Goal: Obtain resource: Download file/media

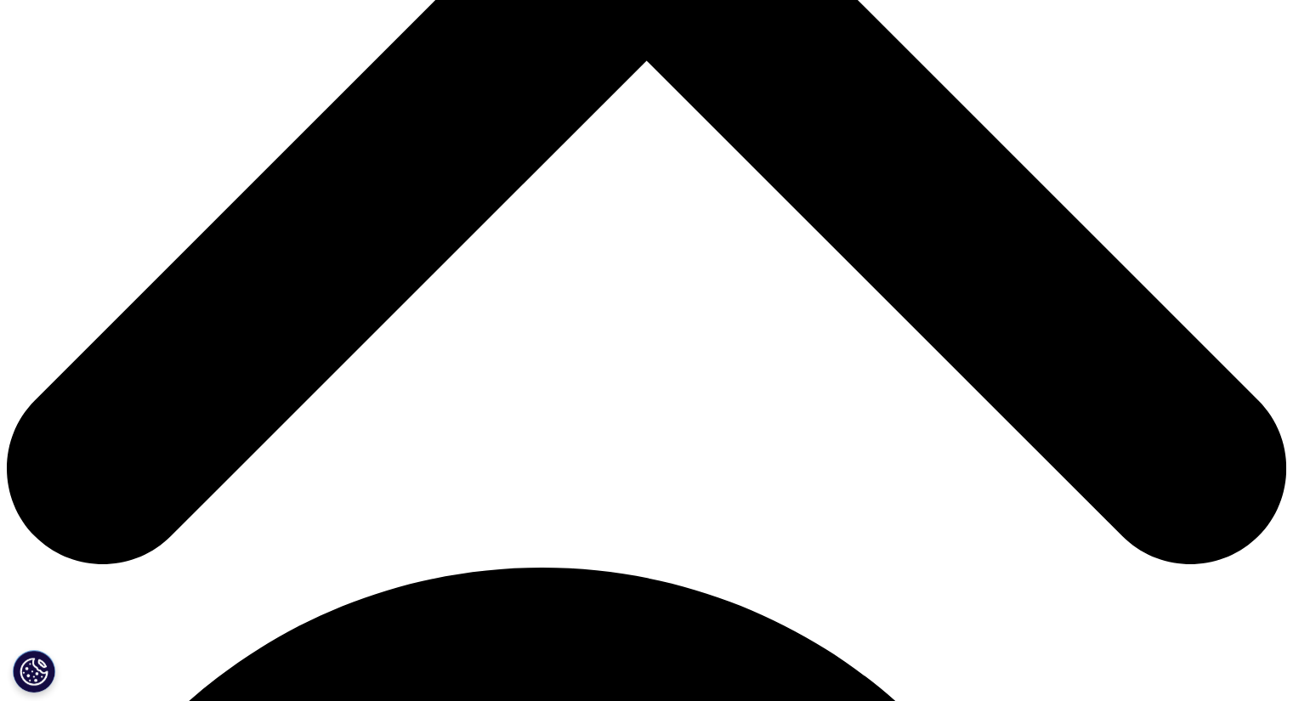
scroll to position [850, 0]
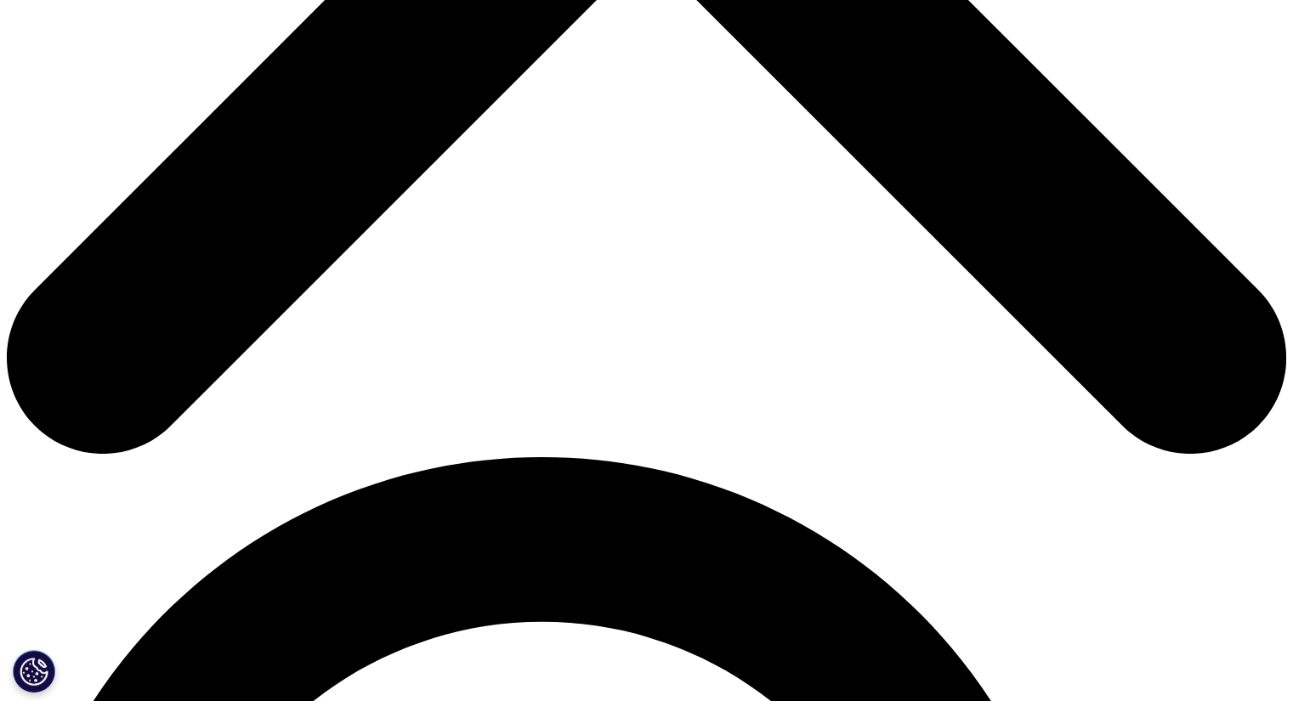
type input "Bassem"
type input "Shaweer"
type input "[EMAIL_ADDRESS][DOMAIN_NAME]"
select select "[GEOGRAPHIC_DATA]"
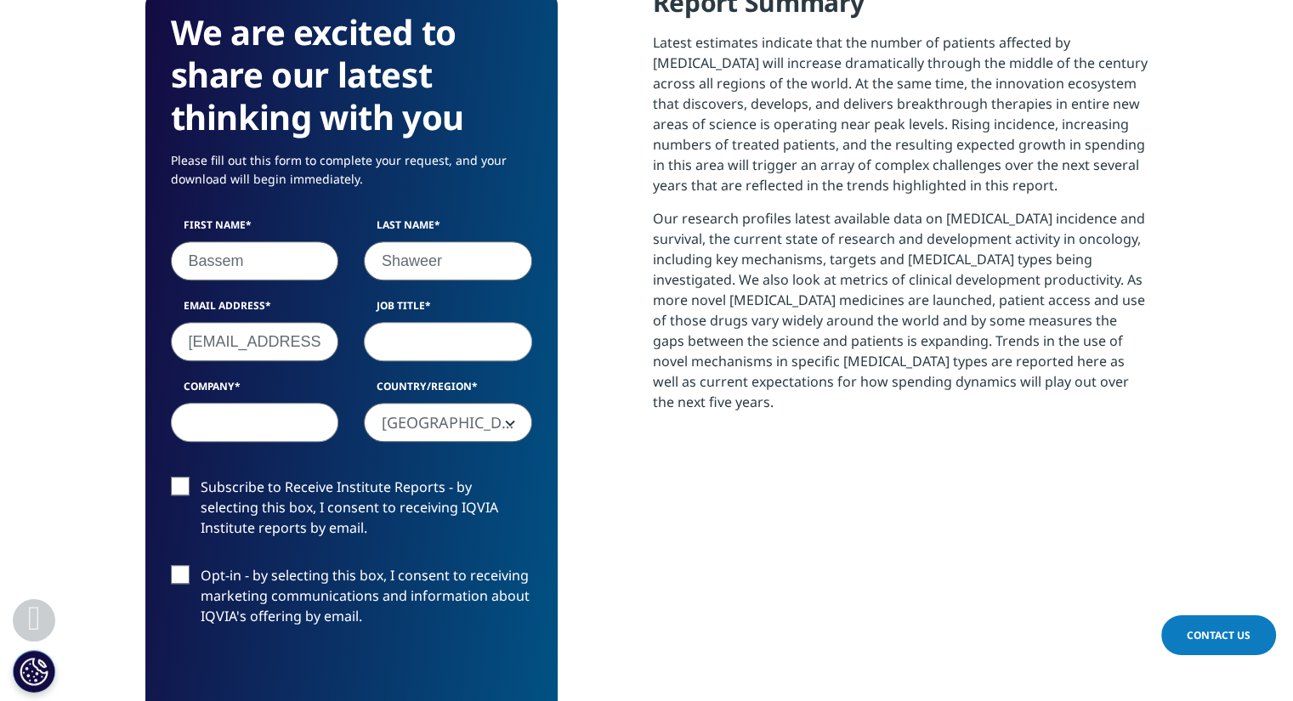
click at [241, 344] on input "[EMAIL_ADDRESS][DOMAIN_NAME]" at bounding box center [255, 341] width 168 height 39
type input "[EMAIL_ADDRESS][DOMAIN_NAME]"
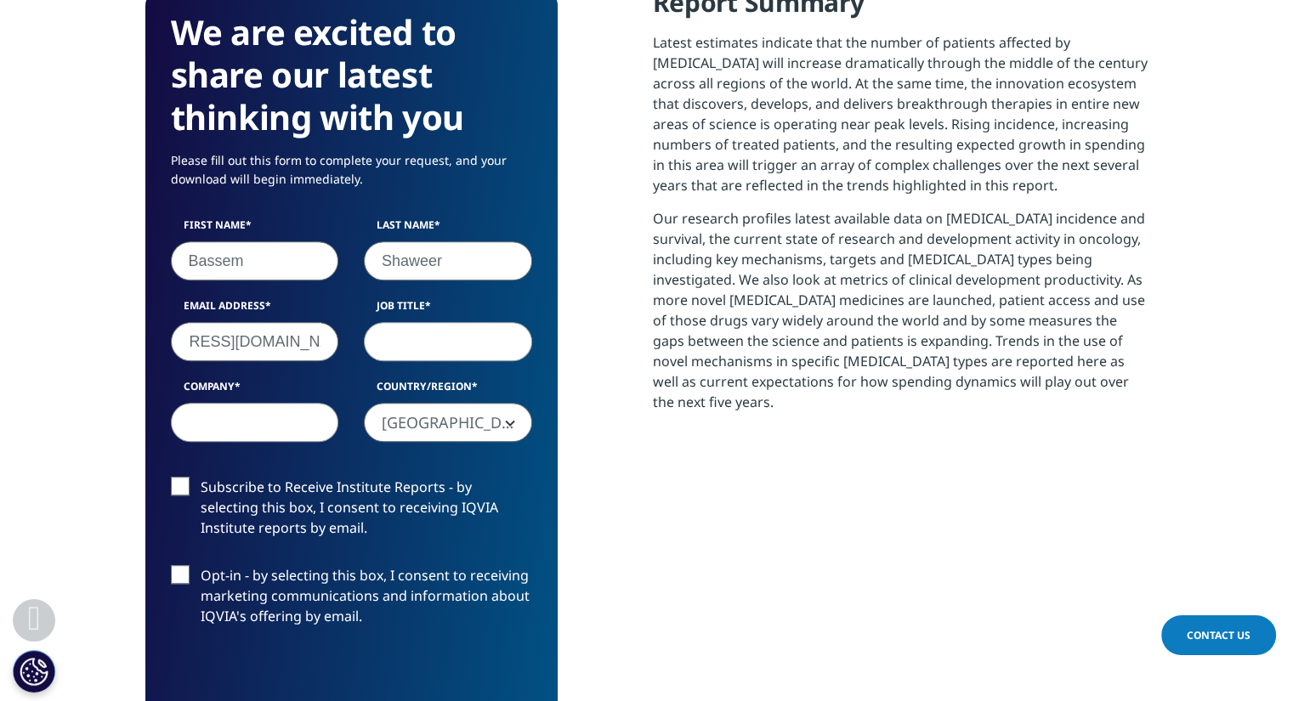
click at [414, 258] on input "Shaweer" at bounding box center [448, 260] width 168 height 39
type input "[GEOGRAPHIC_DATA]"
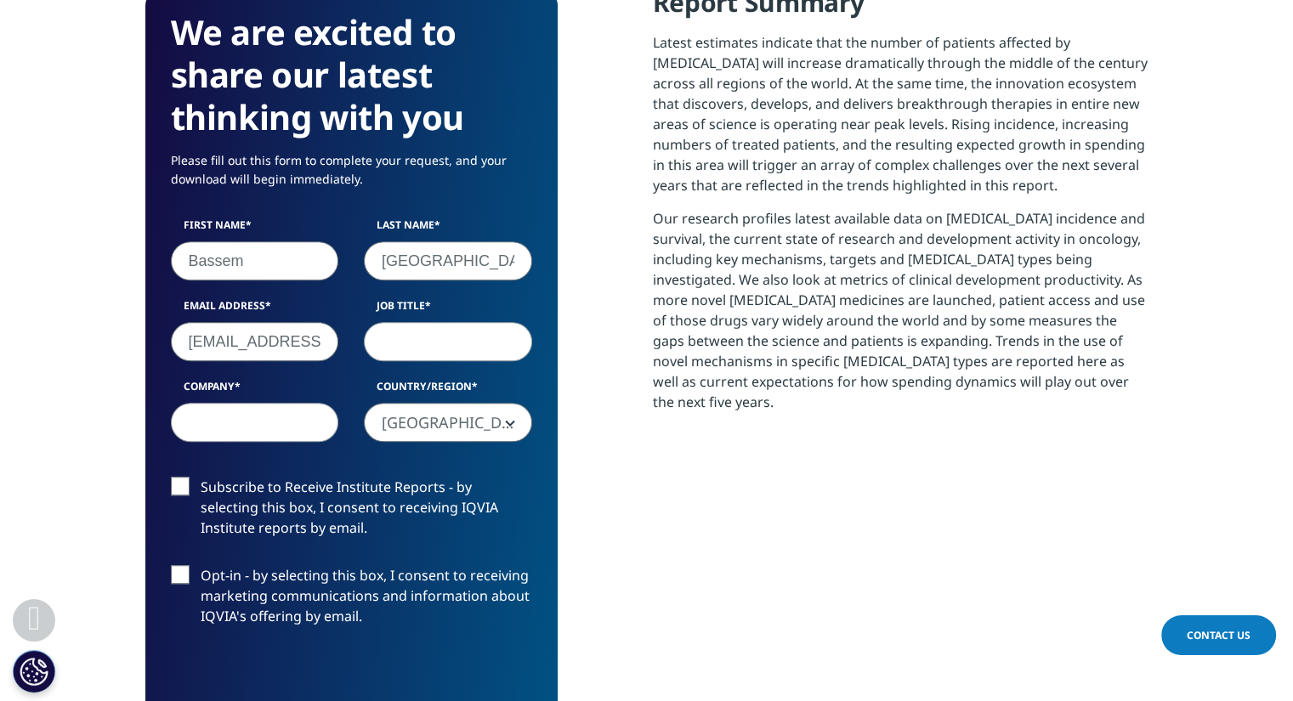
click at [399, 356] on input "Job Title" at bounding box center [448, 341] width 168 height 39
type input "hob"
click at [293, 427] on input "Company" at bounding box center [255, 422] width 168 height 39
click at [194, 481] on label "Subscribe to Receive Institute Reports - by selecting this box, I consent to re…" at bounding box center [351, 512] width 361 height 71
click at [201, 477] on input "Subscribe to Receive Institute Reports - by selecting this box, I consent to re…" at bounding box center [201, 477] width 0 height 0
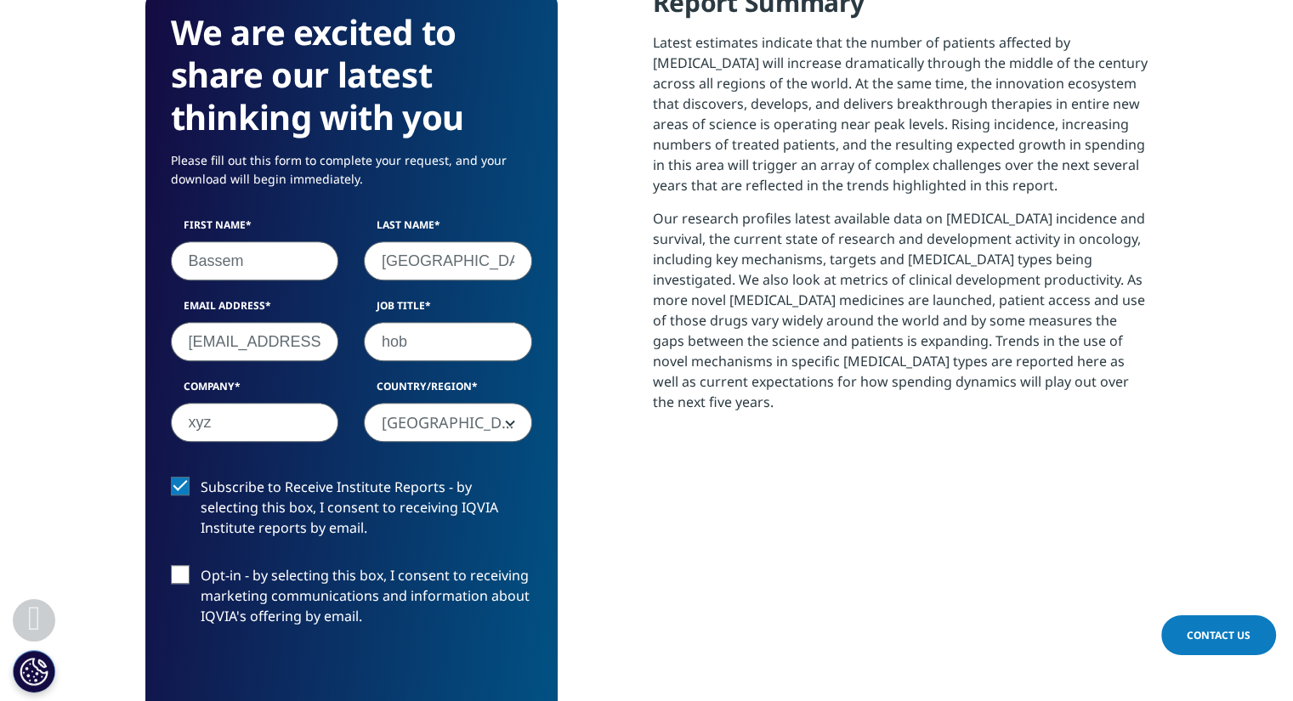
drag, startPoint x: 210, startPoint y: 428, endPoint x: 167, endPoint y: 423, distance: 43.6
click at [167, 423] on div "Company xyz" at bounding box center [255, 410] width 194 height 63
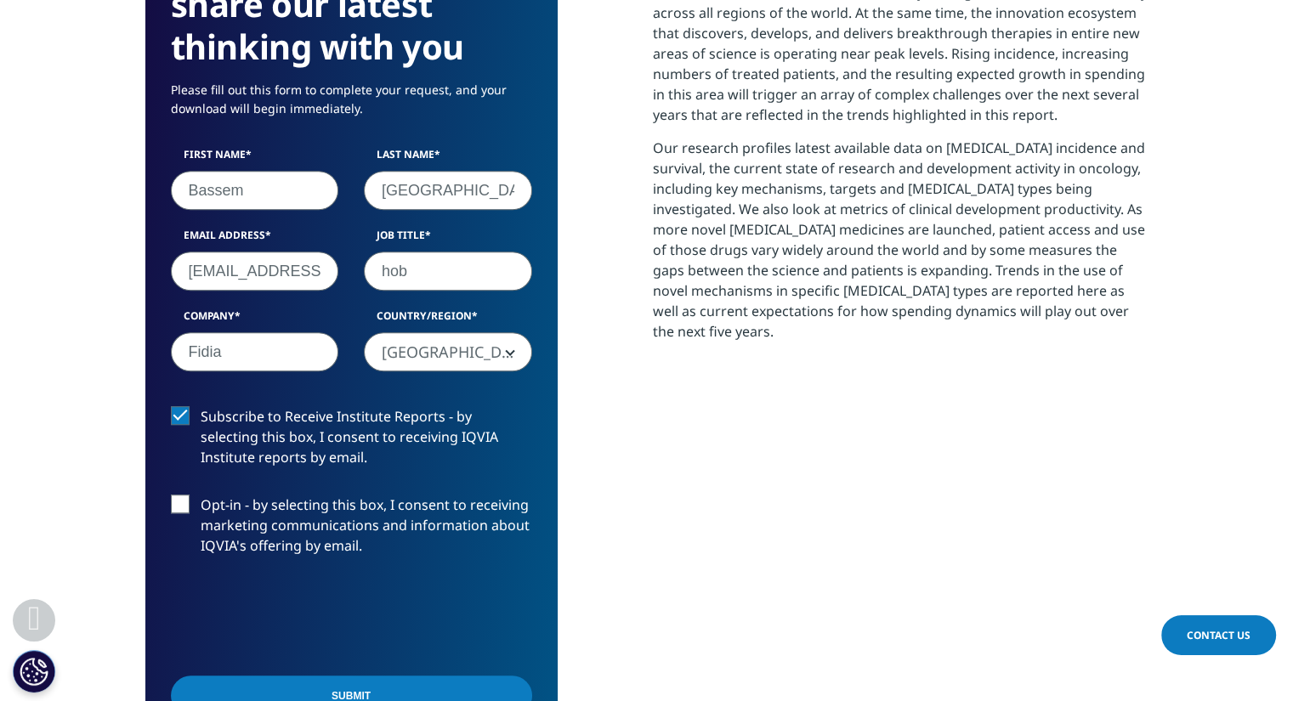
scroll to position [935, 0]
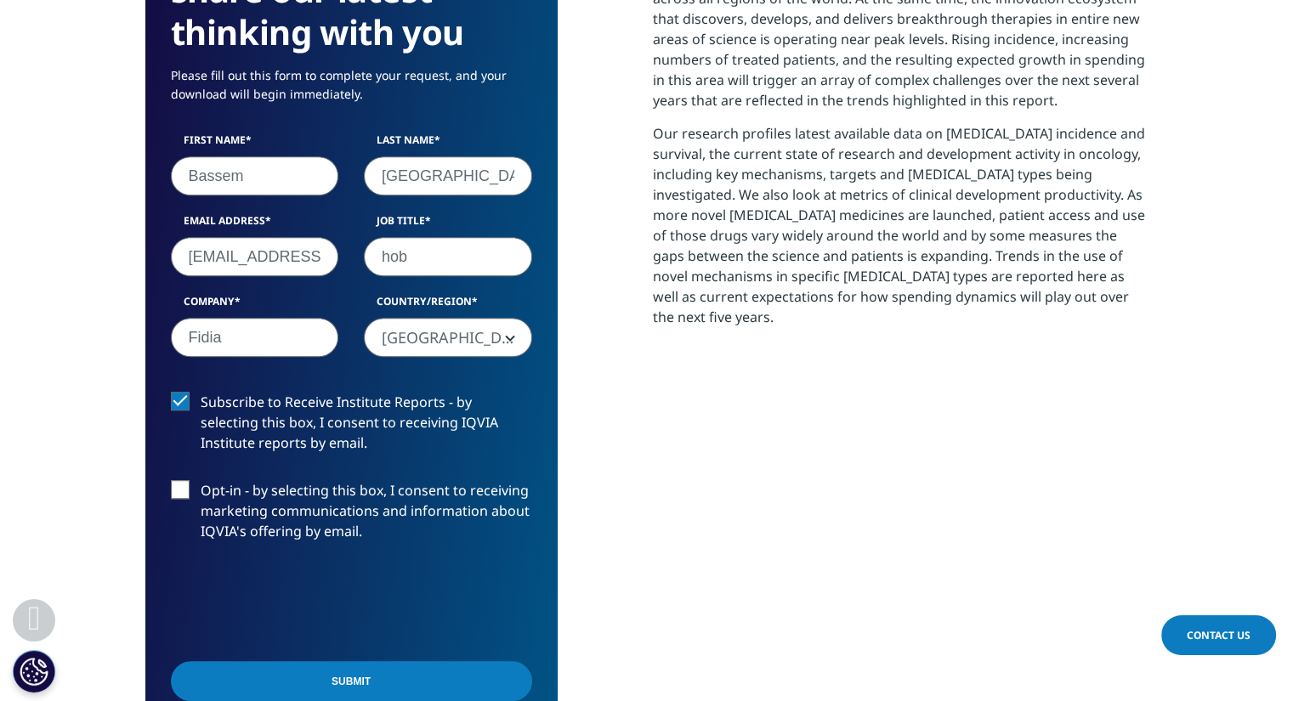
type input "Fidia"
click at [184, 492] on label "Opt-in - by selecting this box, I consent to receiving marketing communications…" at bounding box center [351, 515] width 361 height 71
click at [201, 480] on input "Opt-in - by selecting this box, I consent to receiving marketing communications…" at bounding box center [201, 480] width 0 height 0
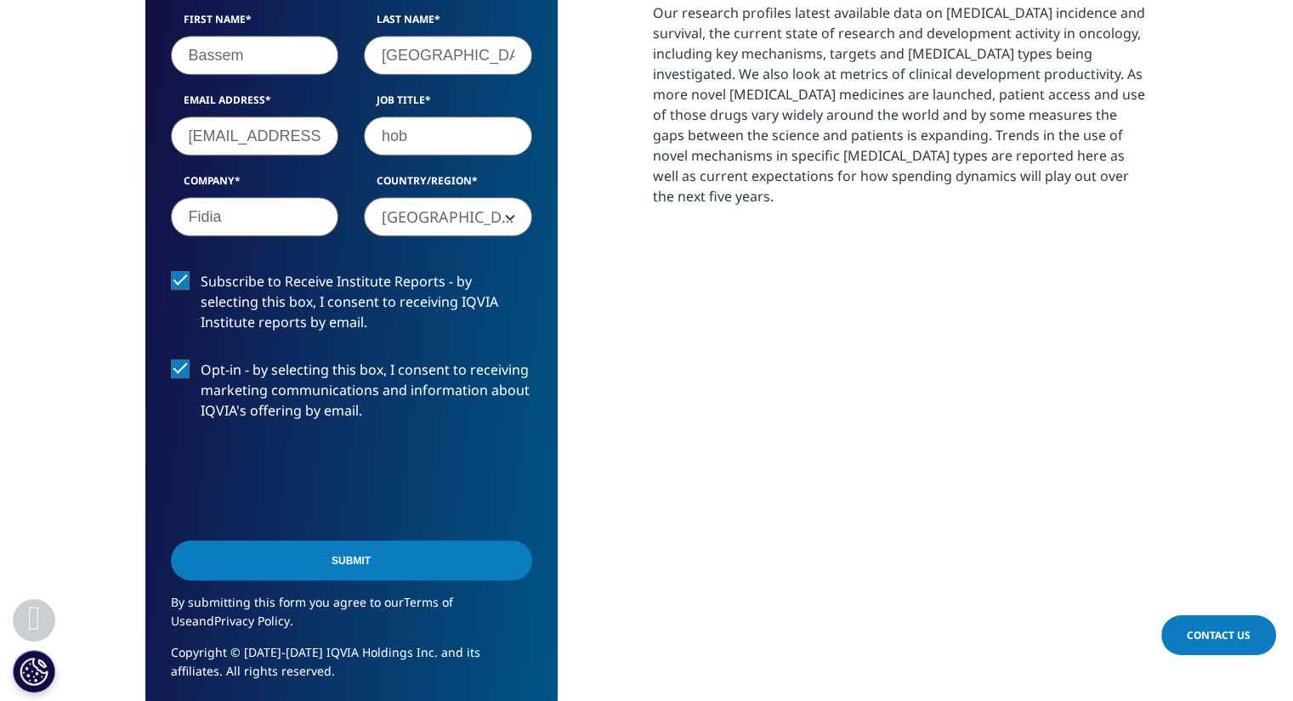
scroll to position [1105, 0]
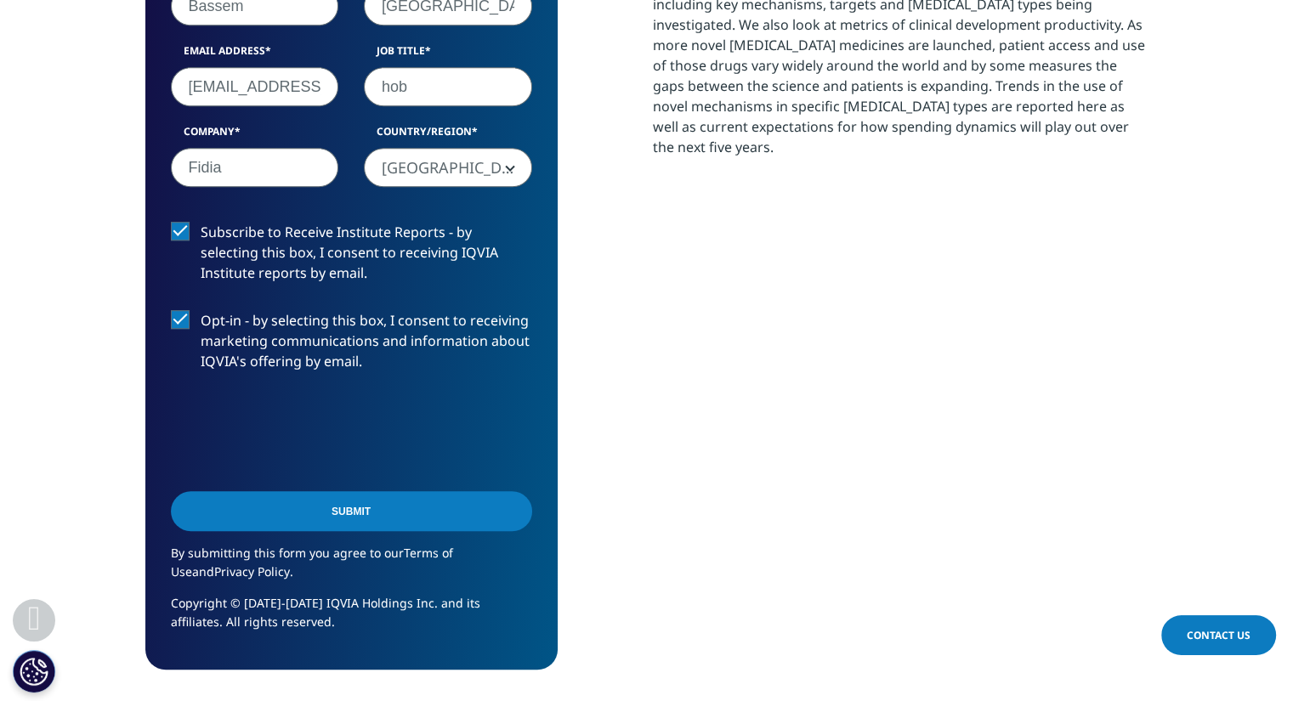
click at [318, 515] on input "Submit" at bounding box center [351, 511] width 361 height 40
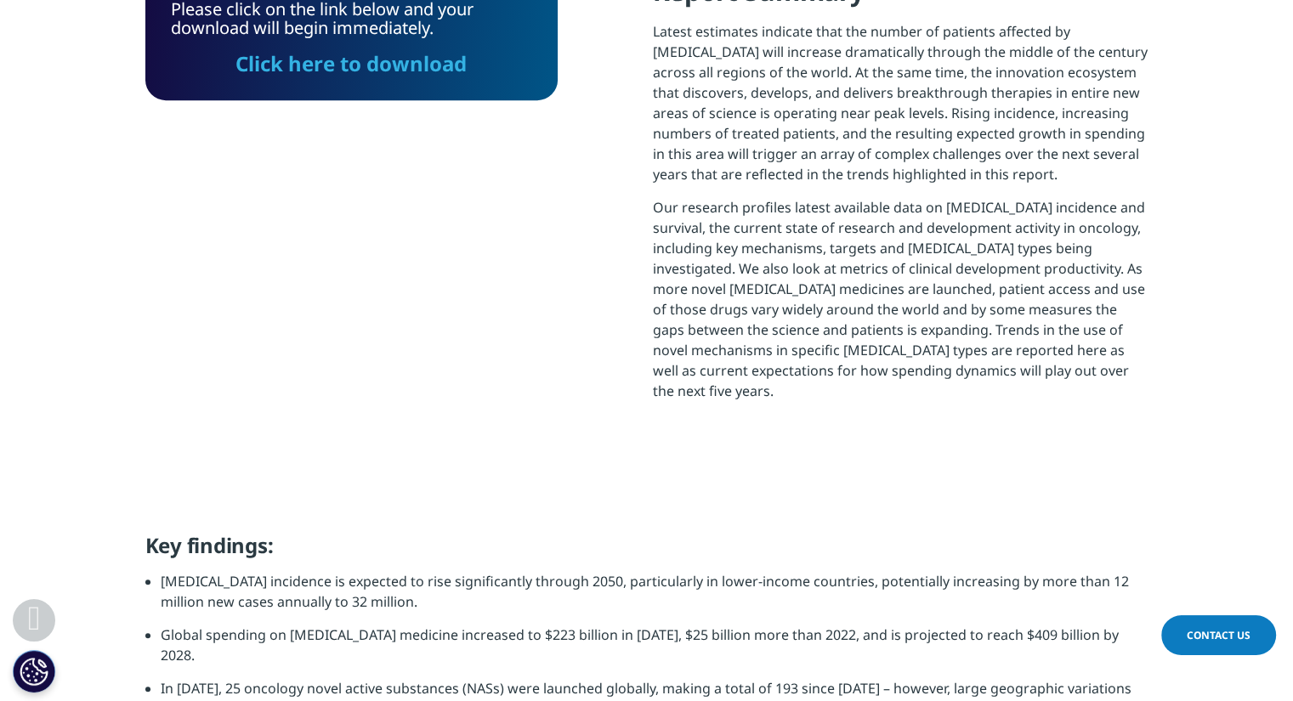
scroll to position [0, 0]
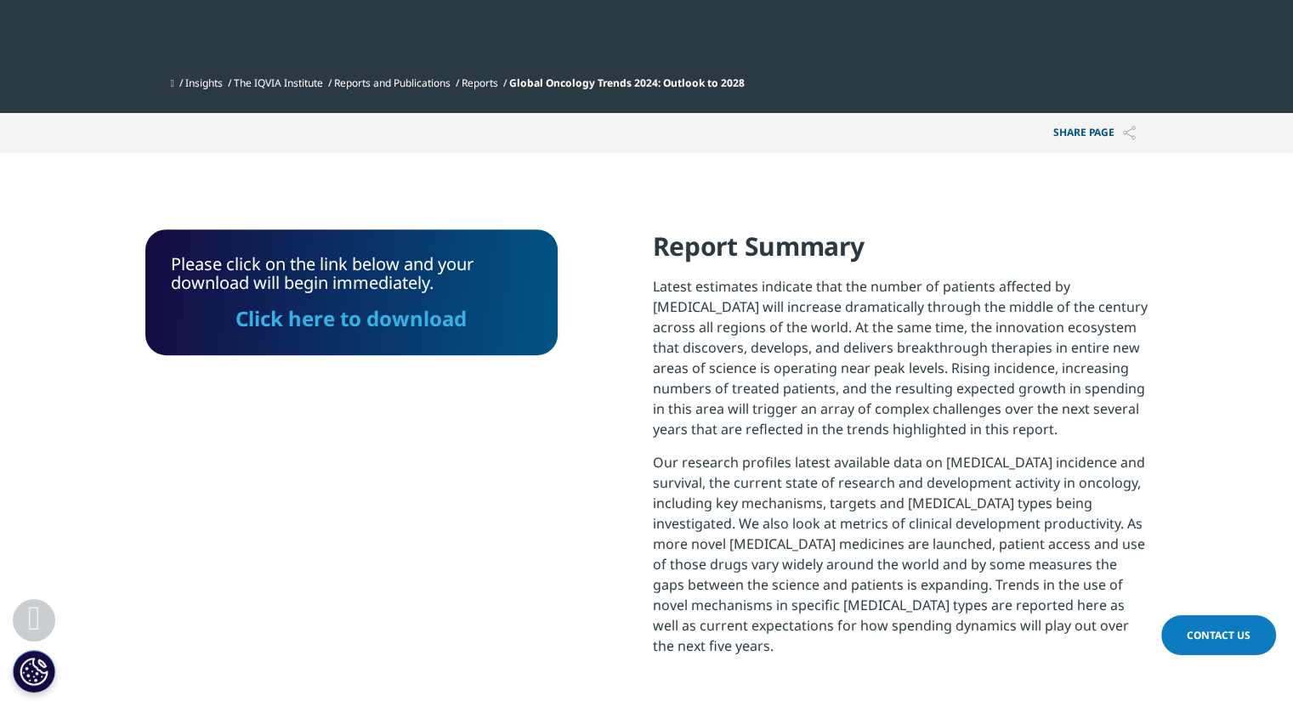
click at [404, 309] on link "Click here to download" at bounding box center [350, 318] width 231 height 28
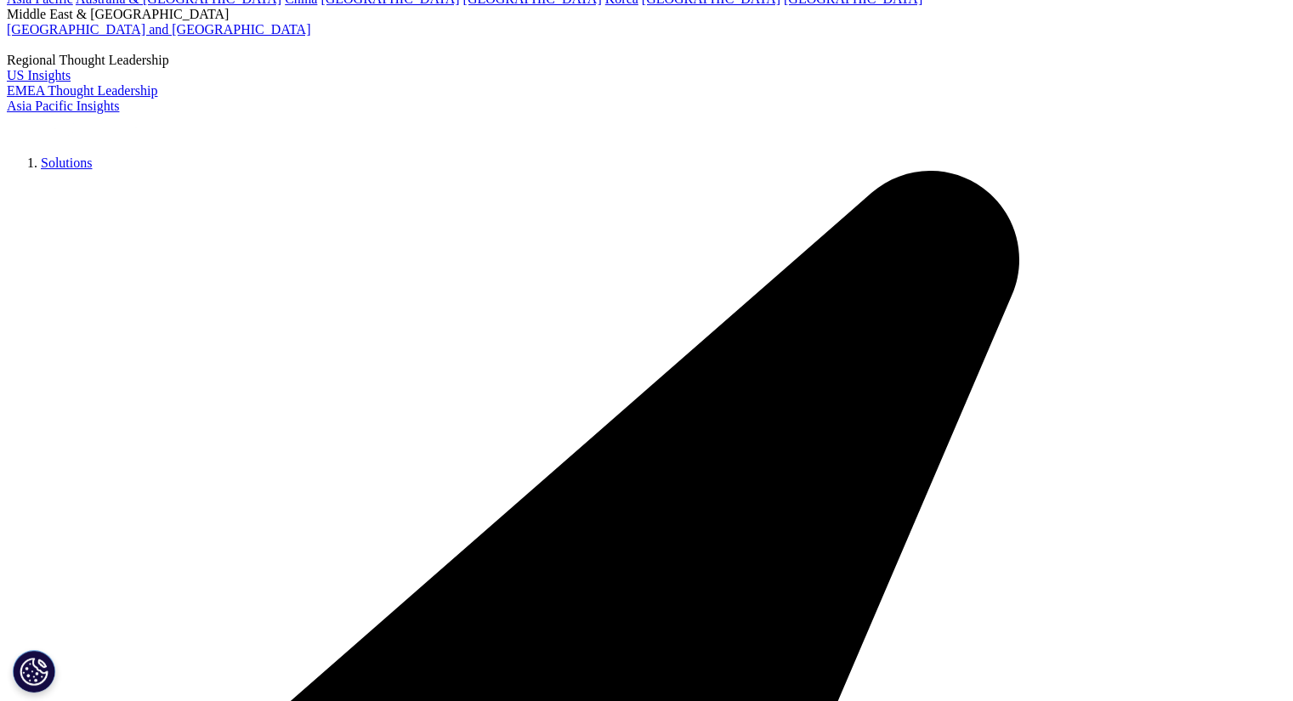
scroll to position [595, 0]
